Goal: Task Accomplishment & Management: Use online tool/utility

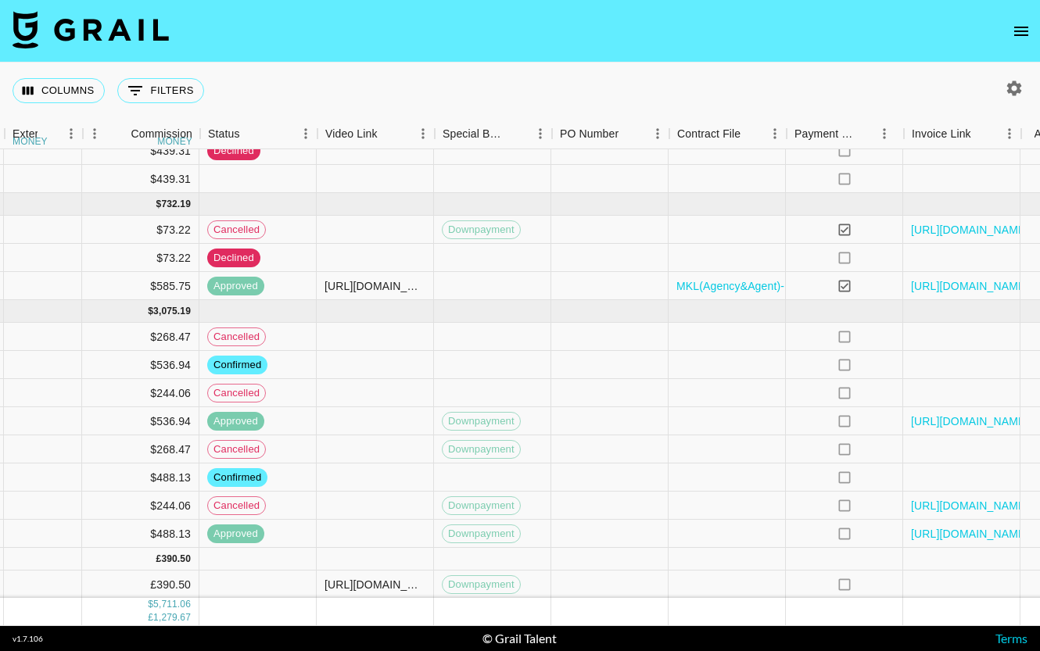
scroll to position [124, 1009]
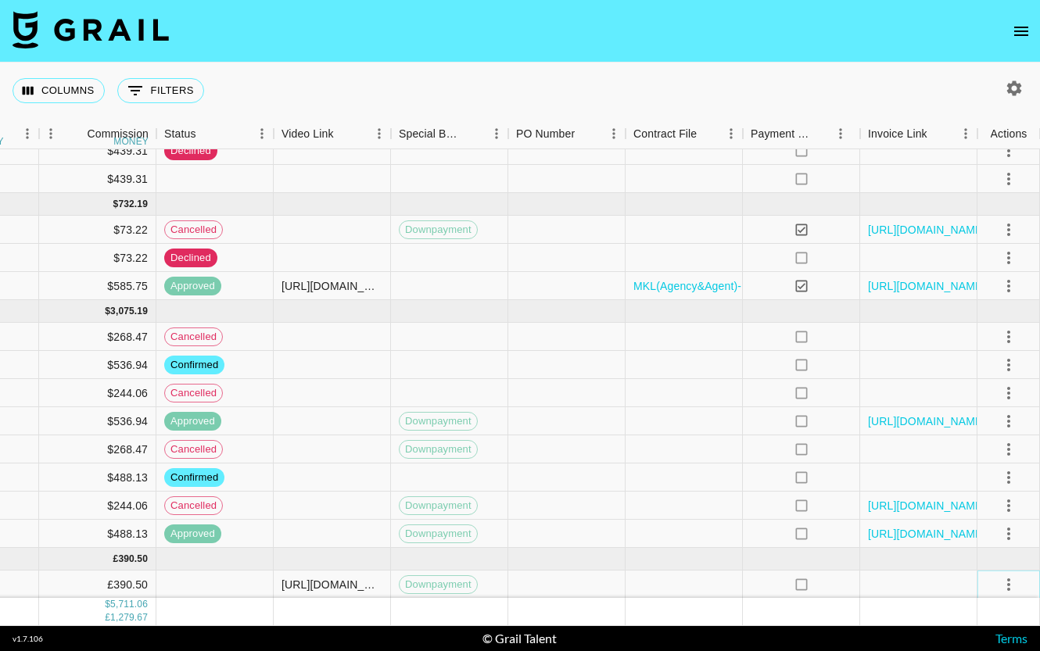
click at [1014, 583] on icon "select merge strategy" at bounding box center [1008, 585] width 19 height 19
click at [978, 552] on div "Approve" at bounding box center [975, 551] width 48 height 19
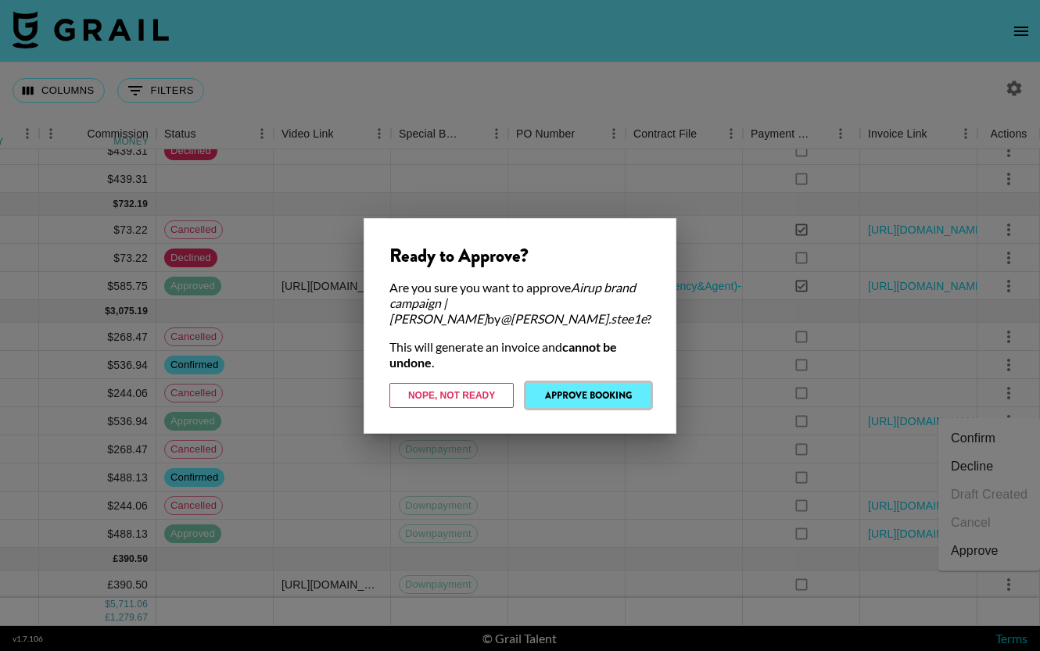
click at [595, 383] on button "Approve Booking" at bounding box center [588, 395] width 124 height 25
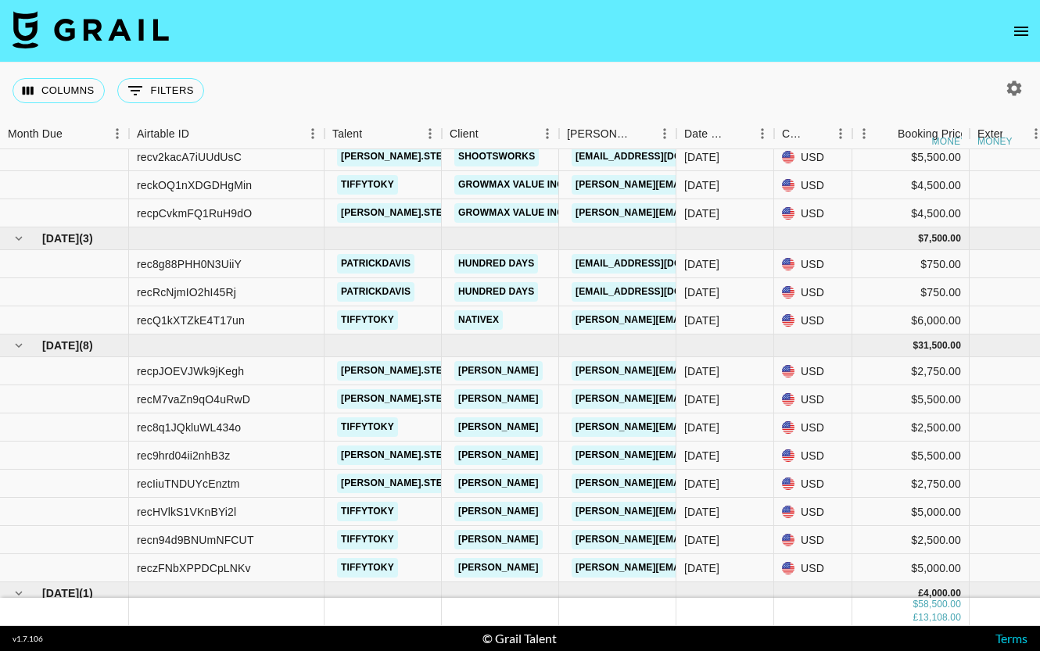
scroll to position [124, 0]
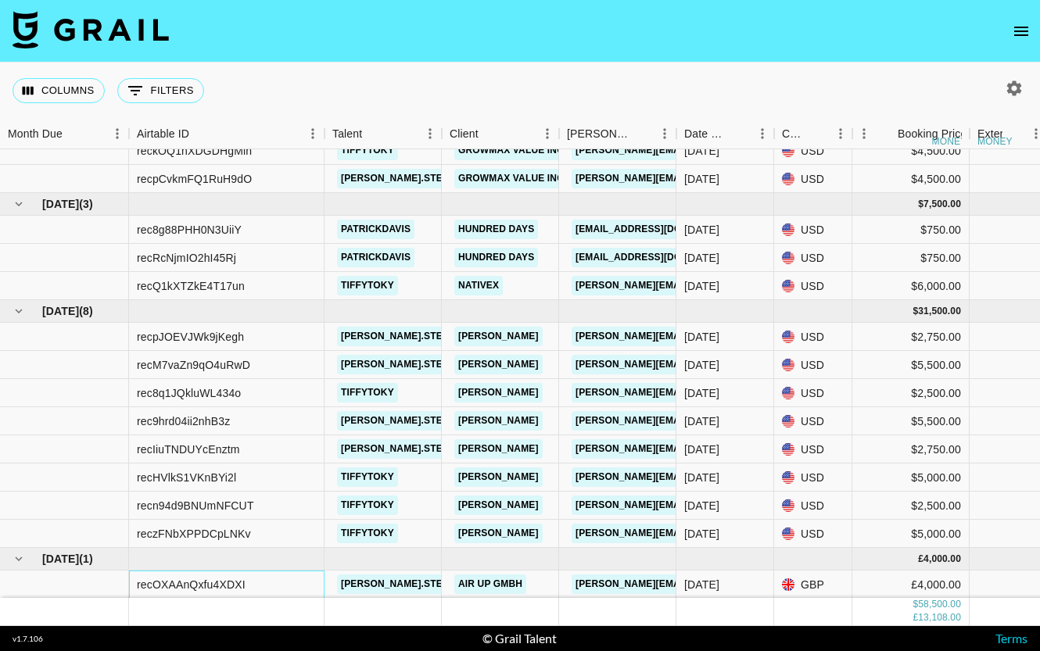
click at [214, 587] on div "recOXAAnQxfu4XDXI" at bounding box center [191, 585] width 109 height 16
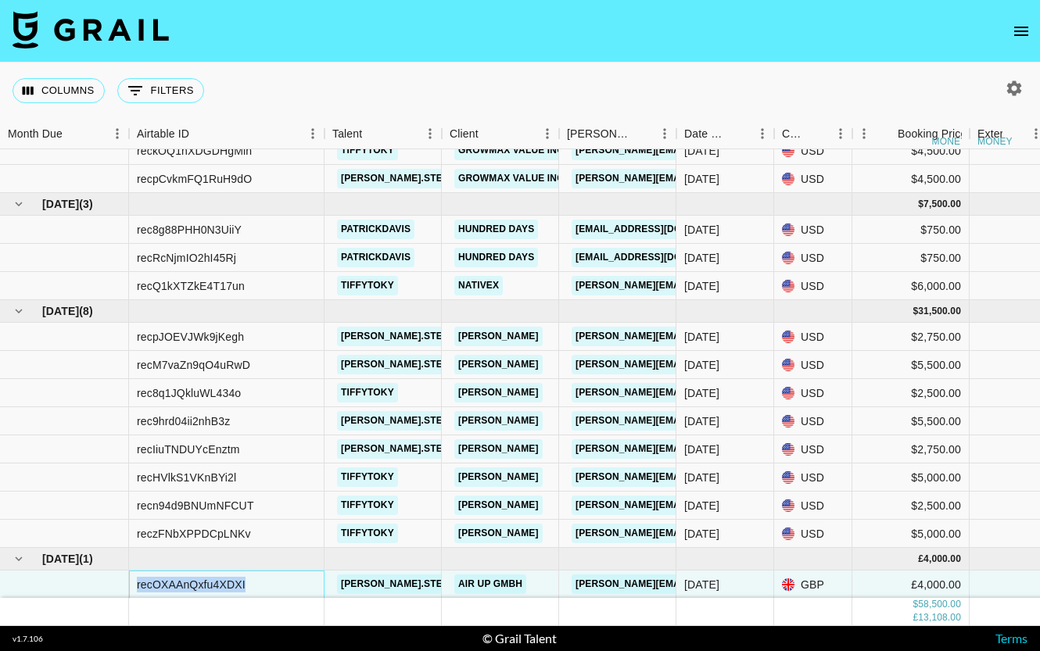
copy div "recOXAAnQxfu4XDXI"
